Goal: Task Accomplishment & Management: Complete application form

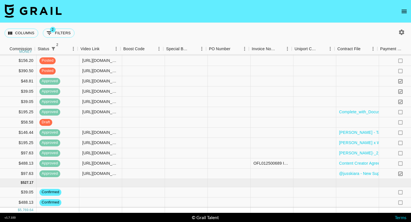
scroll to position [310, 498]
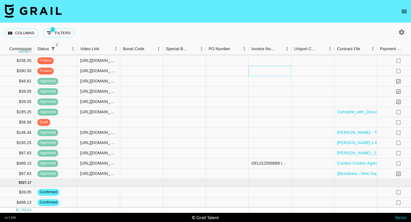
click at [264, 72] on div at bounding box center [270, 71] width 43 height 10
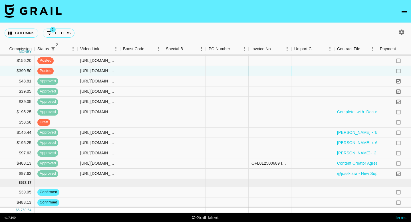
click at [264, 72] on div at bounding box center [270, 71] width 43 height 10
click at [261, 53] on textarea at bounding box center [280, 54] width 58 height 26
paste textarea "Bill to: OneFluential Inc [STREET_ADDRESS] The recipient of payment name Campai…"
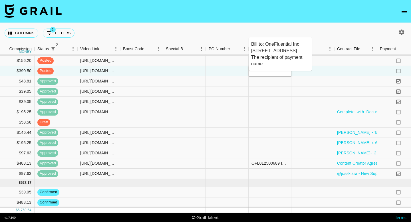
scroll to position [85, 0]
type textarea "Bill to: OneFluential Inc [STREET_ADDRESS] The recipient of payment name Campai…"
click at [268, 101] on div at bounding box center [270, 102] width 43 height 10
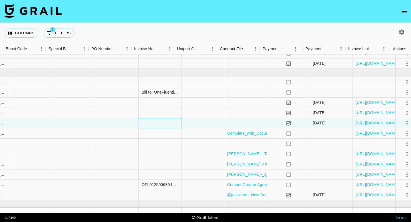
scroll to position [288, 615]
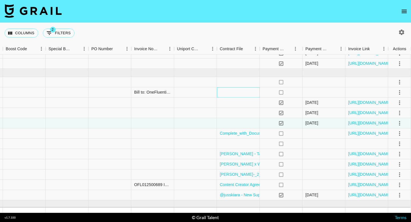
click at [246, 92] on div at bounding box center [238, 92] width 43 height 10
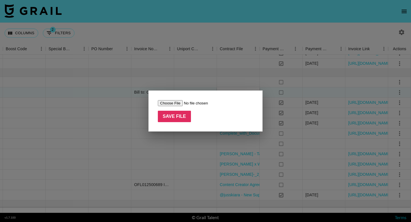
click at [180, 103] on input "file" at bounding box center [194, 103] width 72 height 6
type input "C:\fakepath\Content Creator Agreement with [PERSON_NAME] (Azzaro_Back to School…"
click at [182, 112] on input "Save File" at bounding box center [174, 116] width 33 height 11
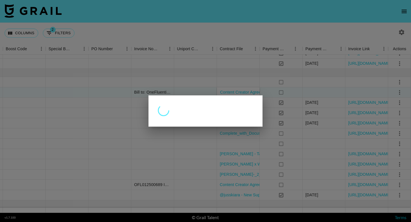
click at [400, 91] on div at bounding box center [205, 111] width 411 height 222
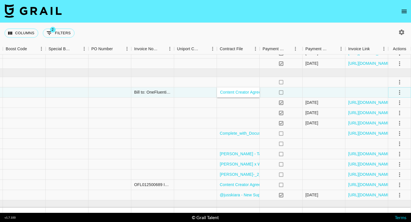
click at [400, 92] on icon "select merge strategy" at bounding box center [399, 92] width 7 height 7
click at [385, 145] on div "Approve" at bounding box center [387, 145] width 17 height 7
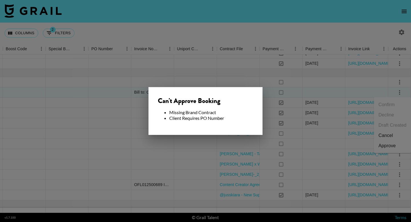
click at [291, 126] on div at bounding box center [205, 111] width 411 height 222
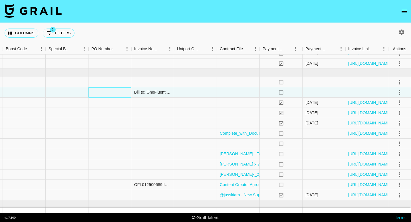
click at [96, 89] on div at bounding box center [110, 92] width 43 height 10
click at [399, 94] on icon "select merge strategy" at bounding box center [399, 92] width 7 height 7
click at [380, 147] on div "Approve" at bounding box center [387, 145] width 17 height 7
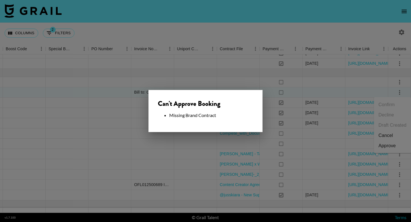
click at [51, 183] on div at bounding box center [205, 111] width 411 height 222
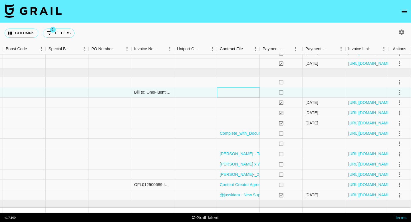
click at [236, 93] on div at bounding box center [238, 92] width 43 height 10
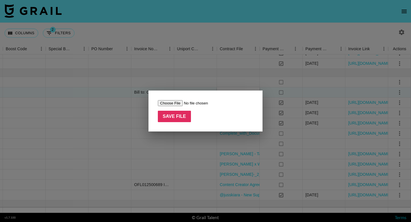
click at [179, 103] on input "file" at bounding box center [194, 103] width 72 height 6
type input "C:\fakepath\Content Creator Agreement with [PERSON_NAME] (Azzaro_Back to School…"
click at [177, 118] on input "Save File" at bounding box center [174, 116] width 33 height 11
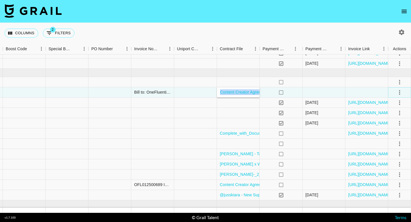
click at [397, 92] on icon "select merge strategy" at bounding box center [399, 92] width 7 height 7
click at [385, 145] on div "Approve" at bounding box center [387, 145] width 17 height 7
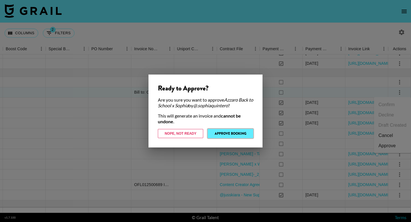
click at [229, 136] on button "Approve Booking" at bounding box center [230, 133] width 45 height 9
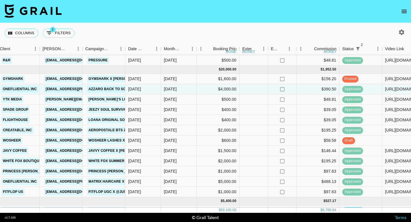
scroll to position [310, 193]
